Goal: Find contact information: Obtain details needed to contact an individual or organization

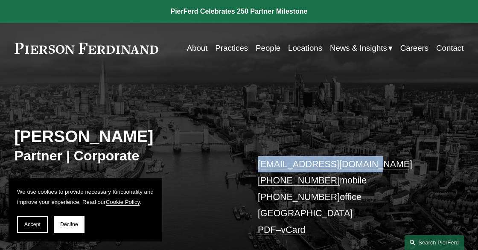
drag, startPoint x: 373, startPoint y: 164, endPoint x: 256, endPoint y: 163, distance: 116.9
click at [256, 163] on div "[PERSON_NAME] Partner | Corporate [EMAIL_ADDRESS][DOMAIN_NAME] [PHONE_NUMBER] m…" at bounding box center [239, 172] width 478 height 170
copy link "[EMAIL_ADDRESS][DOMAIN_NAME]"
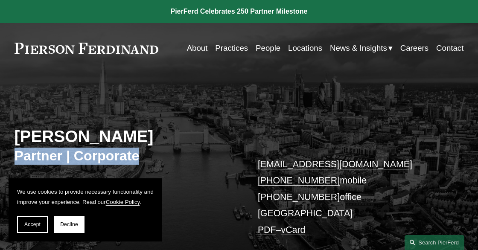
drag, startPoint x: 145, startPoint y: 157, endPoint x: 18, endPoint y: 158, distance: 127.5
click at [18, 158] on h3 "Partner | Corporate" at bounding box center [127, 156] width 224 height 17
copy h3 "Partner | Corporate"
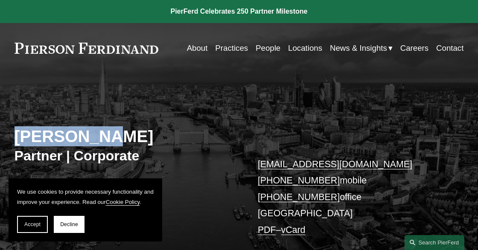
drag, startPoint x: 110, startPoint y: 136, endPoint x: 13, endPoint y: 134, distance: 96.9
click at [13, 134] on div "[PERSON_NAME] Partner | Corporate [EMAIL_ADDRESS][DOMAIN_NAME] [PHONE_NUMBER] m…" at bounding box center [239, 172] width 478 height 170
copy h2 "[PERSON_NAME]"
